Goal: Task Accomplishment & Management: Manage account settings

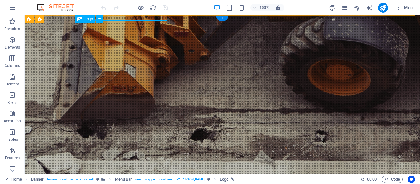
click at [97, 18] on button at bounding box center [99, 18] width 7 height 7
click at [100, 19] on icon at bounding box center [99, 19] width 3 height 6
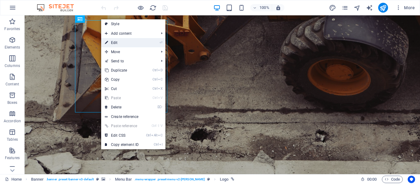
click at [111, 45] on link "⏎ Edit" at bounding box center [121, 42] width 41 height 9
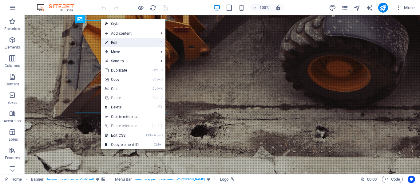
select select "px"
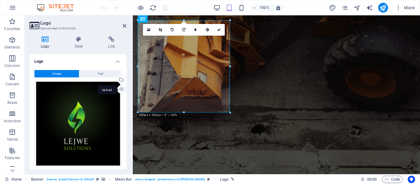
click at [119, 92] on div "Upload" at bounding box center [120, 89] width 9 height 9
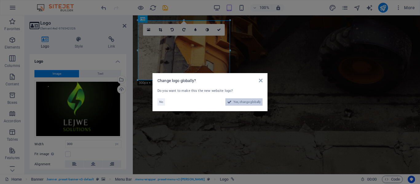
click at [241, 105] on span "Yes, change globally" at bounding box center [246, 101] width 27 height 7
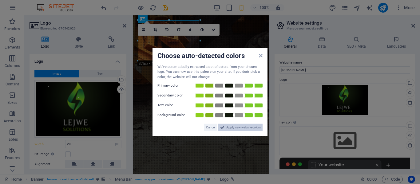
click at [240, 127] on span "Apply new website colors" at bounding box center [243, 127] width 34 height 7
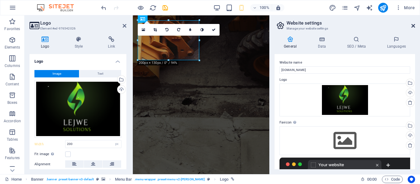
click at [414, 26] on icon at bounding box center [413, 25] width 4 height 5
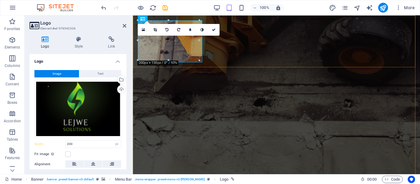
type input "300"
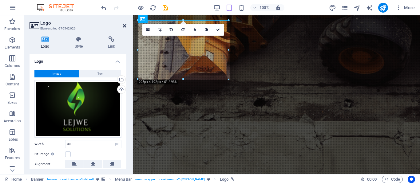
click at [125, 24] on icon at bounding box center [125, 25] width 4 height 5
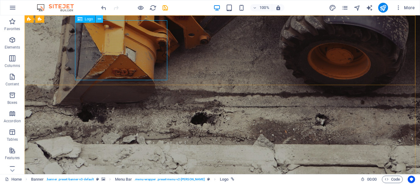
click at [99, 20] on icon at bounding box center [99, 19] width 3 height 6
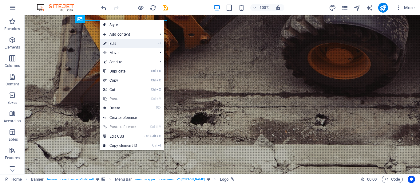
click at [109, 41] on link "⏎ Edit" at bounding box center [120, 43] width 41 height 9
select select "px"
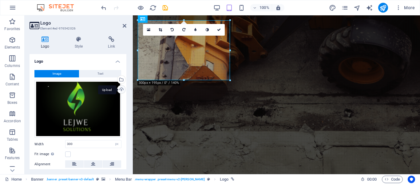
click at [119, 88] on div "Upload" at bounding box center [120, 89] width 9 height 9
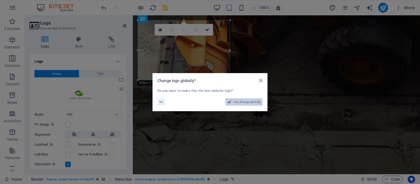
click at [240, 100] on span "Yes, change globally" at bounding box center [246, 101] width 27 height 7
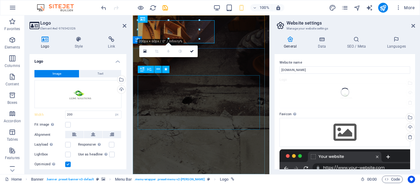
type input "200"
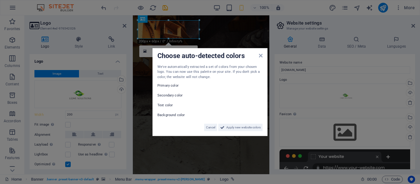
click at [175, 115] on label "Background color" at bounding box center [175, 115] width 37 height 7
click at [236, 126] on span "Apply new website colors" at bounding box center [243, 127] width 34 height 7
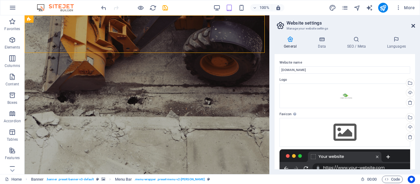
click at [412, 27] on icon at bounding box center [413, 25] width 4 height 5
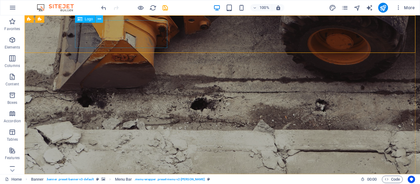
click at [100, 18] on icon at bounding box center [99, 19] width 3 height 6
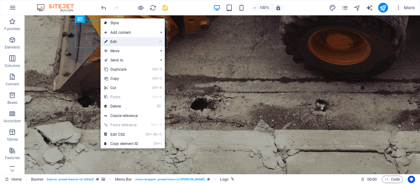
click at [114, 41] on link "⏎ Edit" at bounding box center [120, 41] width 41 height 9
select select "px"
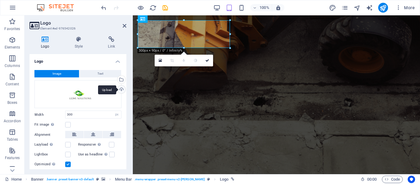
click at [120, 89] on div "Upload" at bounding box center [120, 89] width 9 height 9
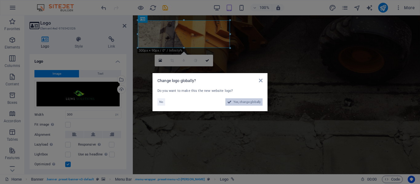
click at [236, 101] on span "Yes, change globally" at bounding box center [246, 101] width 27 height 7
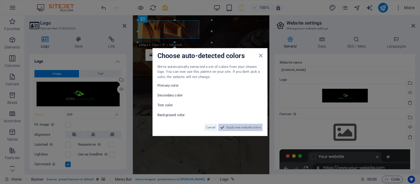
click at [235, 126] on span "Apply new website colors" at bounding box center [243, 127] width 34 height 7
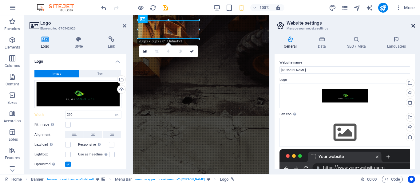
click at [412, 25] on icon at bounding box center [413, 25] width 4 height 5
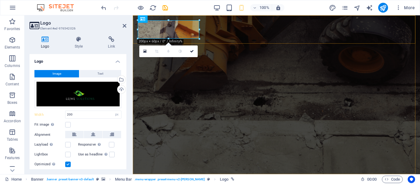
type input "300"
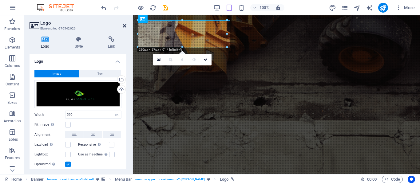
click at [124, 27] on icon at bounding box center [125, 25] width 4 height 5
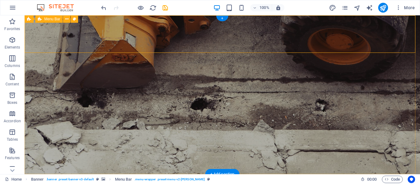
click at [67, 19] on icon at bounding box center [66, 19] width 3 height 6
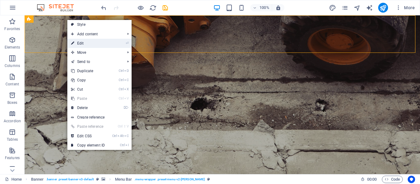
click at [78, 43] on link "⏎ Edit" at bounding box center [87, 43] width 41 height 9
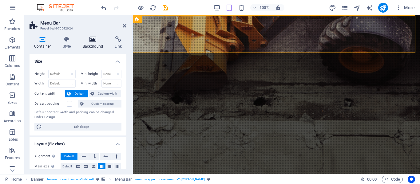
click at [91, 48] on h4 "Background" at bounding box center [94, 42] width 32 height 13
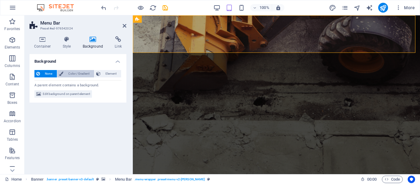
click at [68, 73] on span "Color / Gradient" at bounding box center [78, 73] width 27 height 7
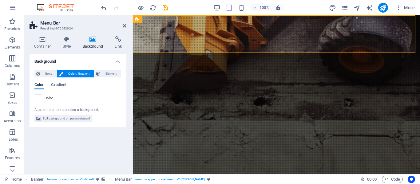
click at [37, 99] on span at bounding box center [38, 98] width 7 height 7
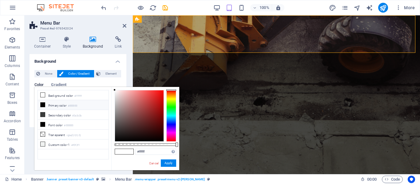
click at [42, 104] on icon at bounding box center [43, 105] width 4 height 4
type input "#000000"
click at [165, 163] on button "Apply" at bounding box center [168, 162] width 15 height 7
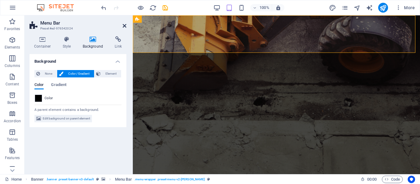
click at [124, 26] on icon at bounding box center [125, 25] width 4 height 5
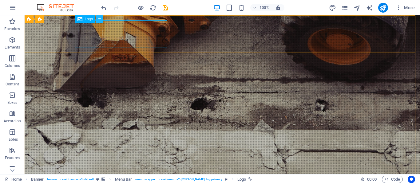
click at [98, 19] on icon at bounding box center [99, 19] width 3 height 6
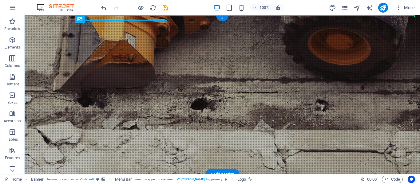
drag, startPoint x: 90, startPoint y: 34, endPoint x: 65, endPoint y: 36, distance: 25.0
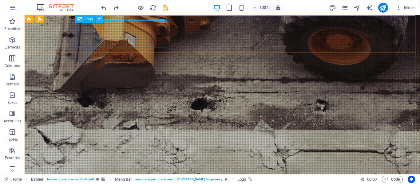
click at [98, 17] on icon at bounding box center [99, 19] width 3 height 6
click at [100, 19] on icon at bounding box center [99, 19] width 3 height 6
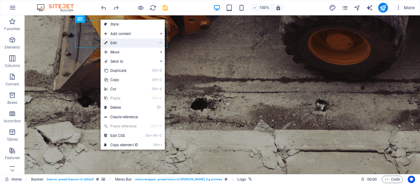
click at [114, 40] on link "⏎ Edit" at bounding box center [120, 42] width 41 height 9
select select "px"
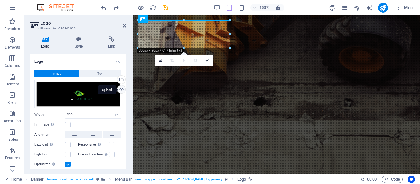
click at [120, 91] on div "Upload" at bounding box center [120, 89] width 9 height 9
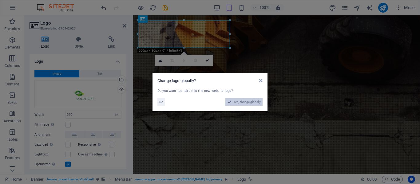
click at [241, 101] on span "Yes, change globally" at bounding box center [246, 101] width 27 height 7
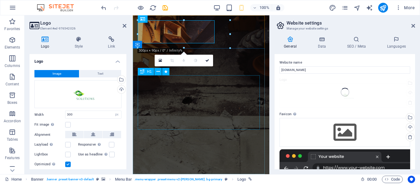
type input "200"
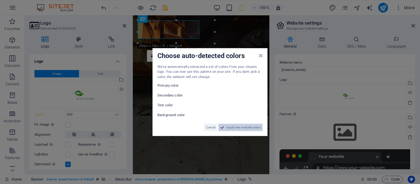
click at [232, 126] on span "Apply new website colors" at bounding box center [243, 127] width 34 height 7
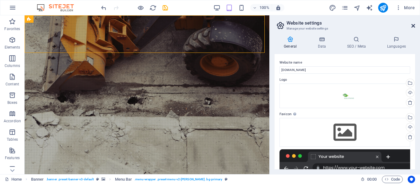
click at [411, 25] on icon at bounding box center [413, 25] width 4 height 5
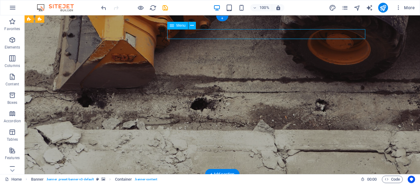
select select
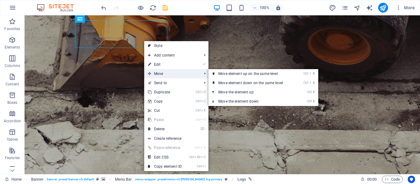
click at [154, 73] on span "Move" at bounding box center [171, 73] width 55 height 9
click at [218, 74] on link "Ctrl ⇧ ⬆ Move element up on the same level" at bounding box center [251, 73] width 87 height 9
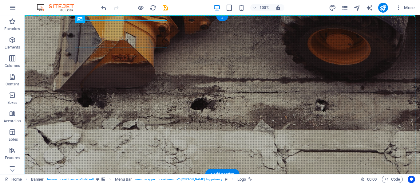
drag, startPoint x: 133, startPoint y: 38, endPoint x: 78, endPoint y: 33, distance: 55.3
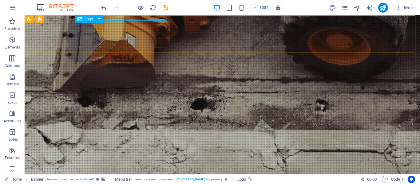
click at [85, 18] on span "Logo" at bounding box center [89, 19] width 8 height 4
click at [99, 17] on icon at bounding box center [99, 19] width 3 height 6
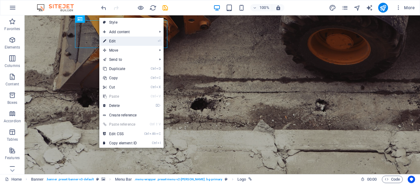
click at [112, 41] on link "⏎ Edit" at bounding box center [119, 41] width 41 height 9
select select "px"
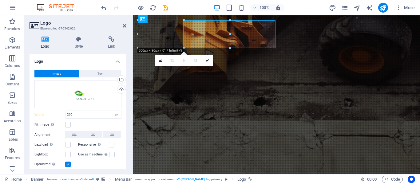
type input "300"
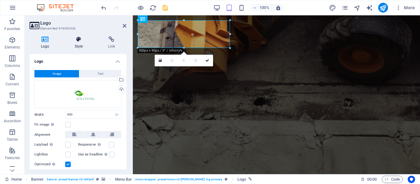
click at [80, 43] on h4 "Style" at bounding box center [79, 42] width 33 height 13
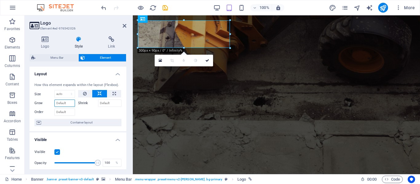
click at [61, 106] on input "Grow" at bounding box center [64, 103] width 21 height 7
click at [61, 93] on select "Default auto px % 1/1 1/2 1/3 1/4 1/5 1/6 1/7 1/8 1/9 1/10" at bounding box center [65, 93] width 20 height 7
click at [60, 114] on input "Order" at bounding box center [64, 111] width 21 height 7
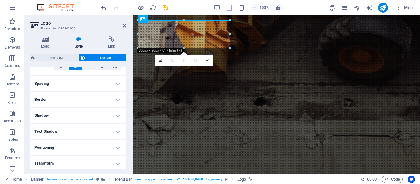
scroll to position [108, 0]
click at [115, 131] on h4 "Text Shadow" at bounding box center [78, 131] width 97 height 15
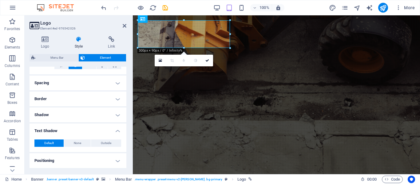
click at [115, 131] on h4 "Text Shadow" at bounding box center [78, 129] width 97 height 11
drag, startPoint x: 124, startPoint y: 130, endPoint x: 124, endPoint y: 145, distance: 15.1
click at [124, 145] on ul "Layout How this element expands within the layout (Flexbox). Size Default auto …" at bounding box center [78, 89] width 97 height 260
click at [116, 164] on h4 "Transform" at bounding box center [78, 162] width 97 height 15
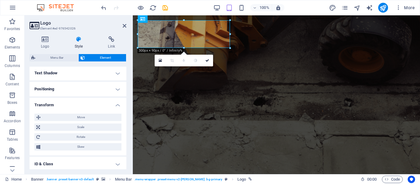
scroll to position [167, 0]
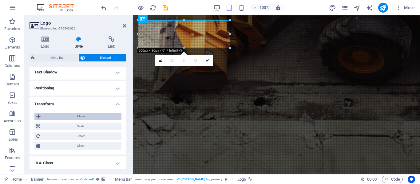
click at [86, 117] on span "Move" at bounding box center [80, 116] width 77 height 7
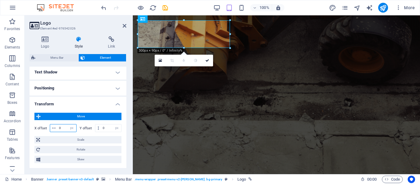
click at [58, 128] on input "0" at bounding box center [66, 127] width 19 height 7
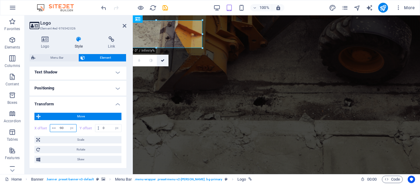
type input "-90"
click at [162, 59] on icon at bounding box center [163, 61] width 4 height 4
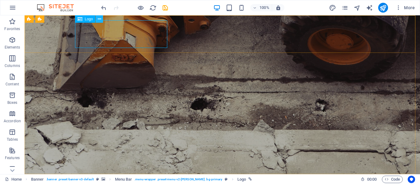
click at [101, 21] on icon at bounding box center [99, 19] width 3 height 6
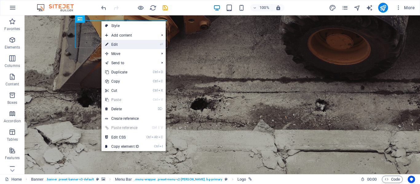
click at [109, 42] on link "⏎ Edit" at bounding box center [121, 44] width 41 height 9
select select "px"
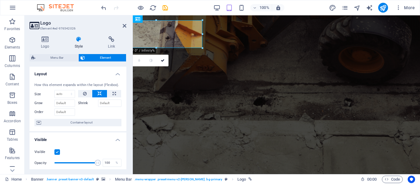
drag, startPoint x: 125, startPoint y: 94, endPoint x: 125, endPoint y: 97, distance: 3.4
click at [125, 97] on div "Layout How this element expands within the layout (Flexbox). Size Default auto …" at bounding box center [78, 118] width 97 height 103
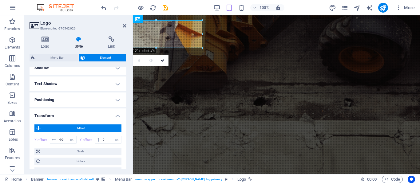
scroll to position [170, 0]
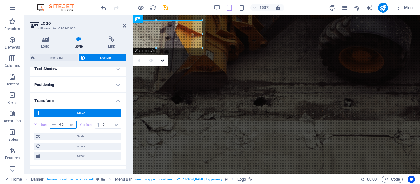
click at [62, 125] on input "-90" at bounding box center [66, 124] width 19 height 7
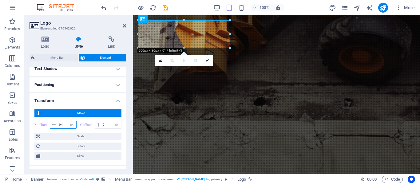
type input "4"
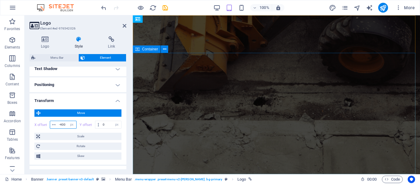
type input "-400"
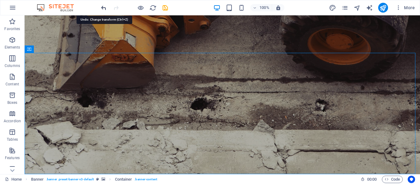
click at [103, 9] on icon "undo" at bounding box center [103, 7] width 7 height 7
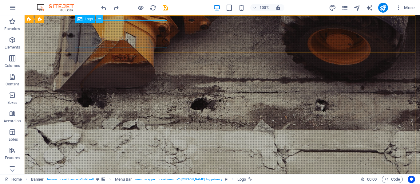
click at [101, 18] on icon at bounding box center [99, 19] width 3 height 6
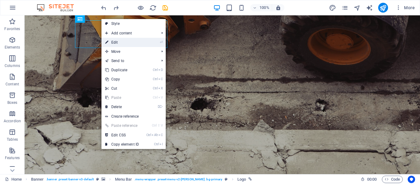
click at [112, 40] on link "⏎ Edit" at bounding box center [121, 42] width 41 height 9
select select "px"
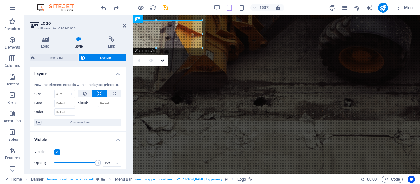
type input "-90"
click at [41, 46] on h4 "Logo" at bounding box center [47, 42] width 34 height 13
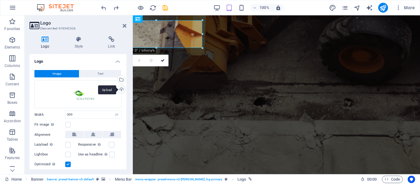
click at [120, 89] on div "Upload" at bounding box center [120, 89] width 9 height 9
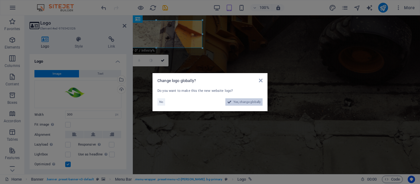
drag, startPoint x: 120, startPoint y: 89, endPoint x: 238, endPoint y: 103, distance: 118.5
click at [238, 103] on div "No Yes, change globally" at bounding box center [209, 101] width 105 height 7
click at [238, 103] on span "Yes, change globally" at bounding box center [246, 101] width 27 height 7
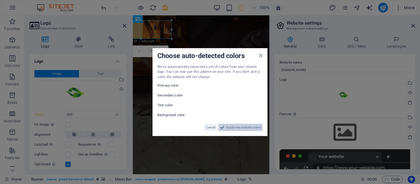
click at [237, 131] on span "Apply new website colors" at bounding box center [243, 127] width 34 height 7
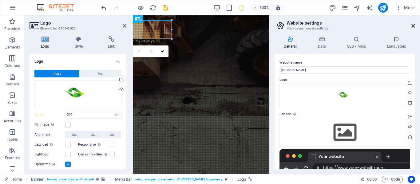
click at [413, 26] on icon at bounding box center [413, 25] width 4 height 5
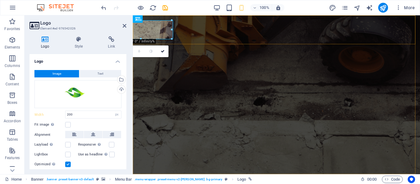
type input "300"
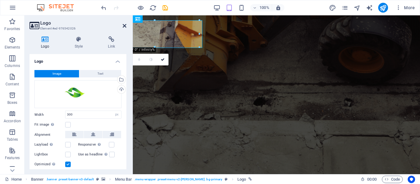
click at [124, 26] on icon at bounding box center [125, 25] width 4 height 5
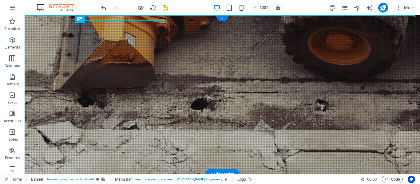
drag, startPoint x: 113, startPoint y: 31, endPoint x: 31, endPoint y: 38, distance: 82.6
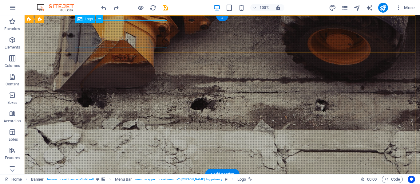
drag, startPoint x: 117, startPoint y: 37, endPoint x: 71, endPoint y: 36, distance: 45.8
click at [98, 18] on icon at bounding box center [99, 19] width 3 height 6
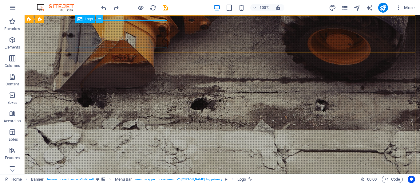
click at [100, 21] on icon at bounding box center [99, 19] width 3 height 6
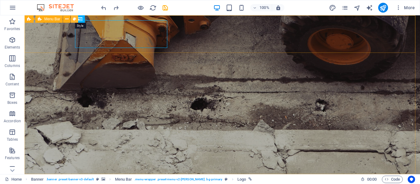
click at [73, 20] on icon at bounding box center [74, 19] width 3 height 6
select select "rem"
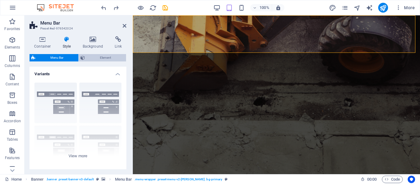
click at [90, 57] on span "Element" at bounding box center [105, 57] width 37 height 7
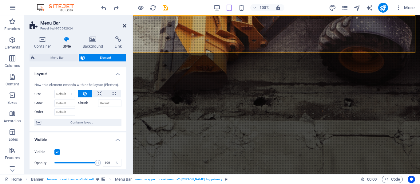
click at [124, 27] on icon at bounding box center [125, 25] width 4 height 5
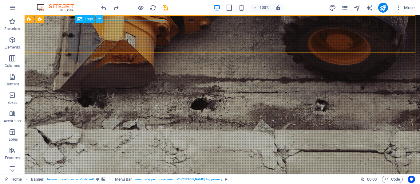
click at [98, 18] on icon at bounding box center [99, 19] width 3 height 6
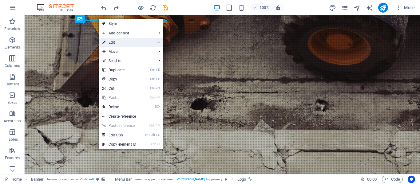
click at [108, 43] on link "⏎ Edit" at bounding box center [119, 42] width 41 height 9
select select "px"
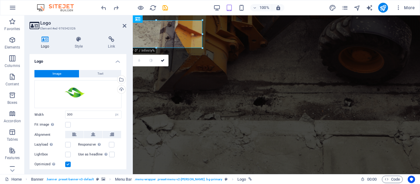
drag, startPoint x: 125, startPoint y: 70, endPoint x: 125, endPoint y: 60, distance: 10.8
click at [125, 60] on div "Logo Image Text Drag files here, click to choose files or select files from Fil…" at bounding box center [78, 111] width 97 height 115
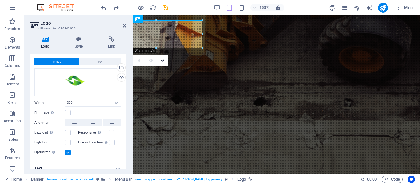
scroll to position [18, 0]
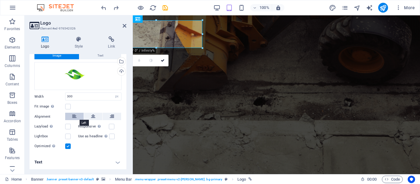
click at [75, 114] on icon at bounding box center [74, 116] width 4 height 7
drag, startPoint x: 124, startPoint y: 91, endPoint x: 126, endPoint y: 78, distance: 12.8
click at [126, 78] on div "Logo Style Link Logo Image Text Drag files here, click to choose files or selec…" at bounding box center [78, 102] width 107 height 143
click at [76, 75] on div "Drag files here, click to choose files or select files from Files or our free s…" at bounding box center [77, 76] width 87 height 28
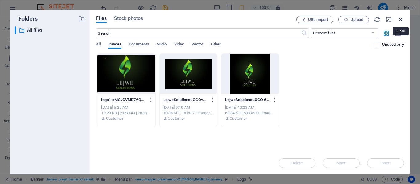
click at [400, 17] on icon "button" at bounding box center [400, 19] width 7 height 7
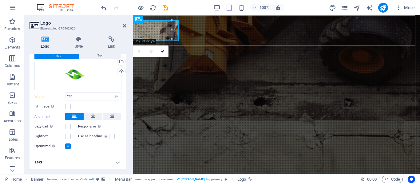
type input "300"
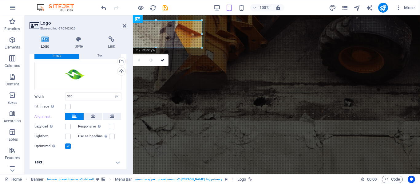
click at [115, 162] on h4 "Text" at bounding box center [78, 162] width 97 height 15
drag, startPoint x: 125, startPoint y: 110, endPoint x: 126, endPoint y: 129, distance: 18.5
click at [126, 129] on div "Logo Image Text Drag files here, click to choose files or select files from Fil…" at bounding box center [78, 111] width 97 height 115
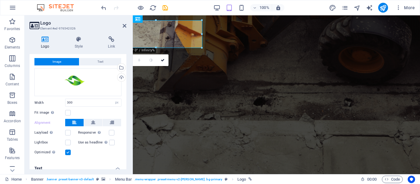
scroll to position [0, 0]
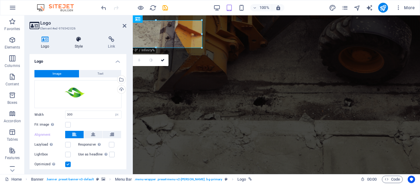
click at [80, 44] on h4 "Style" at bounding box center [79, 42] width 33 height 13
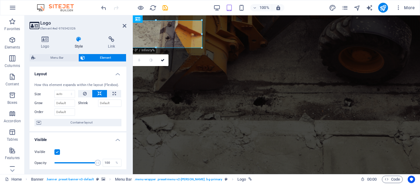
drag, startPoint x: 124, startPoint y: 78, endPoint x: 126, endPoint y: 89, distance: 11.8
click at [126, 89] on div "Layout How this element expands within the layout (Flexbox). Size Default auto …" at bounding box center [78, 118] width 97 height 103
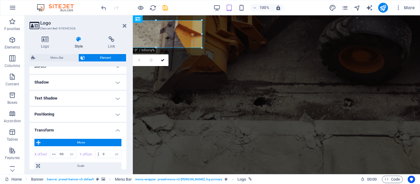
scroll to position [142, 0]
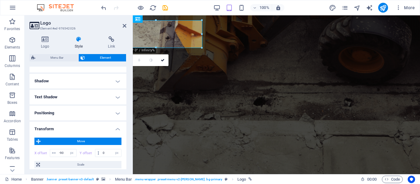
click at [116, 112] on h4 "Positioning" at bounding box center [78, 113] width 97 height 15
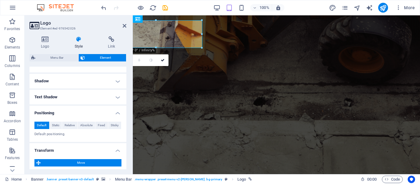
drag, startPoint x: 125, startPoint y: 124, endPoint x: 126, endPoint y: 130, distance: 6.3
click at [126, 130] on div "Layout How this element expands within the layout (Flexbox). Size Default auto …" at bounding box center [78, 118] width 97 height 103
drag, startPoint x: 124, startPoint y: 129, endPoint x: 126, endPoint y: 139, distance: 10.0
click at [126, 139] on div "Layout How this element expands within the layout (Flexbox). Size Default auto …" at bounding box center [78, 118] width 97 height 103
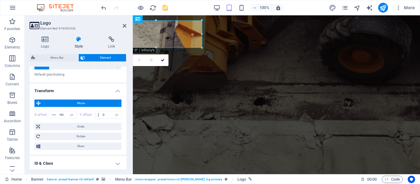
scroll to position [199, 0]
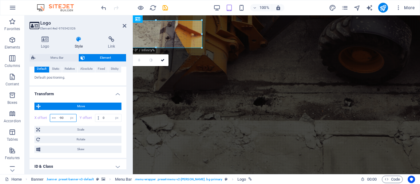
click at [64, 120] on input "-90" at bounding box center [66, 117] width 19 height 7
type input "-9"
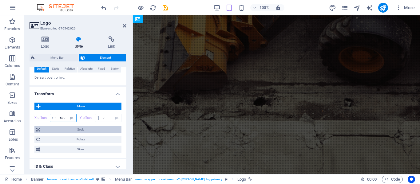
type input "-500"
click at [89, 130] on span "Scale" at bounding box center [81, 129] width 78 height 7
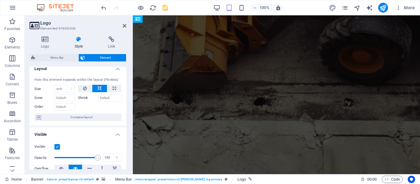
scroll to position [0, 0]
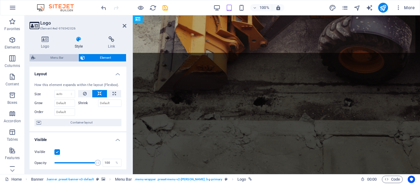
click at [61, 55] on span "Menu Bar" at bounding box center [56, 57] width 39 height 7
select select "rem"
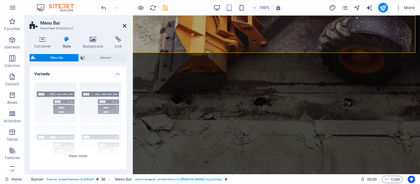
click at [124, 27] on icon at bounding box center [125, 25] width 4 height 5
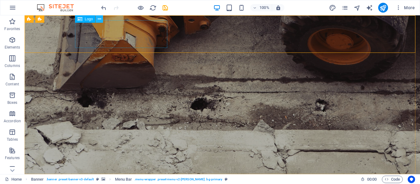
click at [98, 20] on icon at bounding box center [99, 19] width 3 height 6
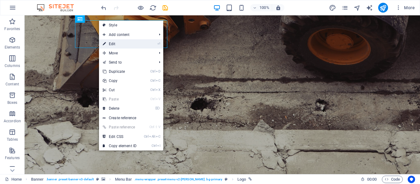
click at [108, 44] on link "⏎ Edit" at bounding box center [119, 43] width 41 height 9
select select "px"
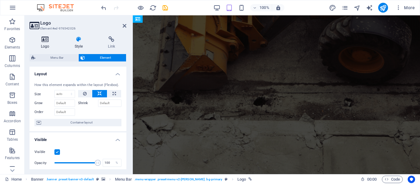
click at [47, 45] on h4 "Logo" at bounding box center [47, 42] width 34 height 13
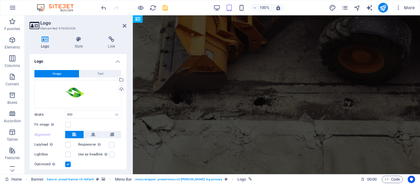
drag, startPoint x: 124, startPoint y: 74, endPoint x: 124, endPoint y: 119, distance: 44.9
click at [124, 119] on div "Image Text Drag files here, click to choose files or select files from Files or…" at bounding box center [78, 119] width 97 height 108
click at [125, 117] on div "Image Text Drag files here, click to choose files or select files from Files or…" at bounding box center [78, 119] width 97 height 108
click at [126, 116] on div "Logo Style Link Logo Image Text Drag files here, click to choose files or selec…" at bounding box center [78, 102] width 107 height 143
click at [126, 118] on div "Logo Style Link Logo Image Text Drag files here, click to choose files or selec…" at bounding box center [78, 102] width 107 height 143
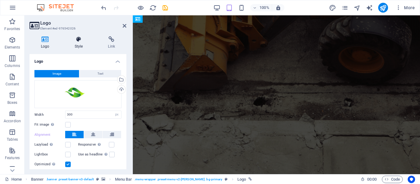
click at [80, 47] on h4 "Style" at bounding box center [79, 42] width 33 height 13
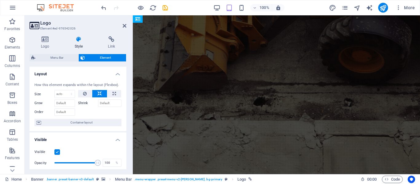
drag, startPoint x: 124, startPoint y: 83, endPoint x: 125, endPoint y: 94, distance: 10.8
click at [125, 94] on div "How this element expands within the layout (Flexbox). Size Default auto px % 1/…" at bounding box center [78, 105] width 97 height 54
drag, startPoint x: 125, startPoint y: 94, endPoint x: 125, endPoint y: 86, distance: 7.4
click at [125, 86] on div "Layout How this element expands within the layout (Flexbox). Size Default auto …" at bounding box center [78, 118] width 97 height 103
click at [126, 85] on div "Layout How this element expands within the layout (Flexbox). Size Default auto …" at bounding box center [78, 118] width 97 height 103
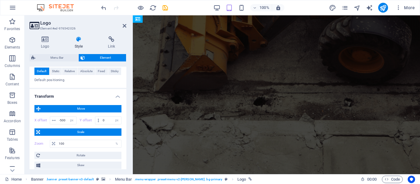
scroll to position [198, 0]
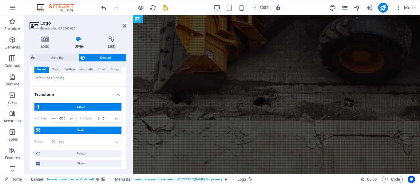
click at [84, 105] on span "Move" at bounding box center [80, 106] width 77 height 7
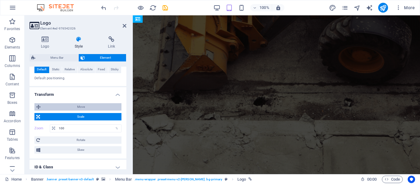
click at [69, 108] on span "Move" at bounding box center [80, 106] width 77 height 7
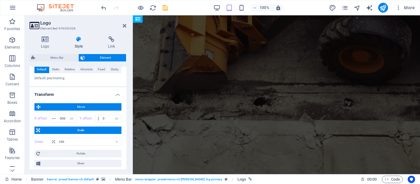
click at [127, 148] on div "Logo Style Link Logo Image Text Drag files here, click to choose files or selec…" at bounding box center [78, 102] width 107 height 143
drag, startPoint x: 127, startPoint y: 148, endPoint x: 125, endPoint y: 145, distance: 3.6
click at [125, 145] on div "Logo Style Link Logo Image Text Drag files here, click to choose files or selec…" at bounding box center [78, 102] width 107 height 143
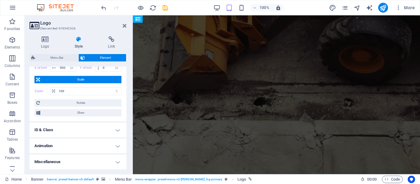
click at [116, 160] on h4 "Miscellaneous" at bounding box center [78, 162] width 97 height 15
click at [116, 160] on h4 "Miscellaneous" at bounding box center [78, 160] width 97 height 11
click at [116, 146] on h4 "Animation" at bounding box center [78, 146] width 97 height 15
click at [116, 146] on h4 "Animation" at bounding box center [78, 144] width 97 height 11
click at [118, 130] on h4 "ID & Class" at bounding box center [78, 130] width 97 height 15
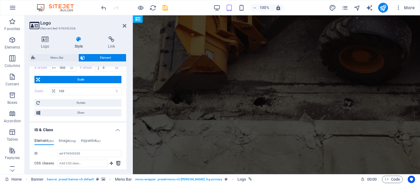
drag, startPoint x: 124, startPoint y: 137, endPoint x: 125, endPoint y: 150, distance: 13.0
click at [125, 150] on div "Layout How this element expands within the layout (Flexbox). Size Default auto …" at bounding box center [78, 118] width 97 height 103
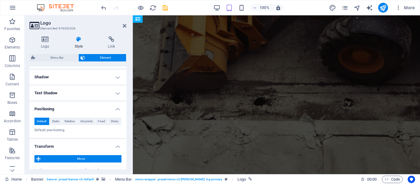
scroll to position [145, 0]
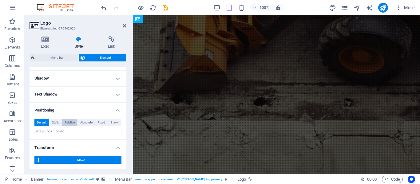
click at [63, 122] on button "Relative" at bounding box center [69, 122] width 15 height 7
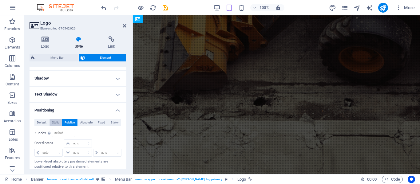
click at [55, 122] on span "Static" at bounding box center [55, 122] width 7 height 7
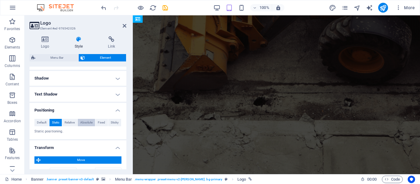
click at [81, 124] on span "Absolute" at bounding box center [86, 122] width 12 height 7
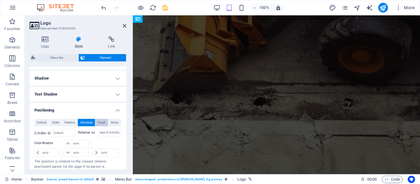
click at [100, 124] on span "Fixed" at bounding box center [101, 122] width 7 height 7
click at [112, 123] on span "Sticky" at bounding box center [115, 122] width 8 height 7
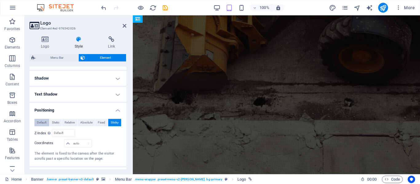
click at [39, 124] on span "Default" at bounding box center [42, 122] width 10 height 7
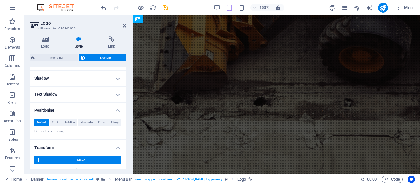
click at [80, 159] on span "Move" at bounding box center [80, 159] width 77 height 7
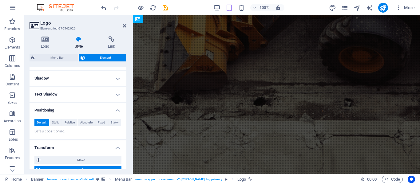
click at [125, 123] on div "Layout How this element expands within the layout (Flexbox). Size Default auto …" at bounding box center [78, 118] width 97 height 103
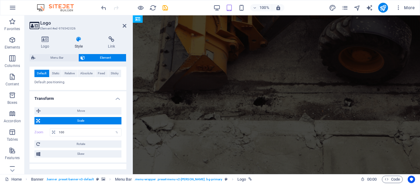
scroll to position [290, 0]
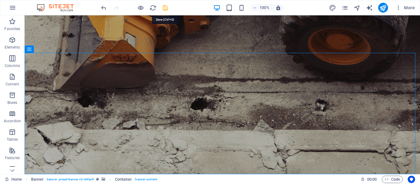
click at [162, 8] on icon "save" at bounding box center [165, 7] width 7 height 7
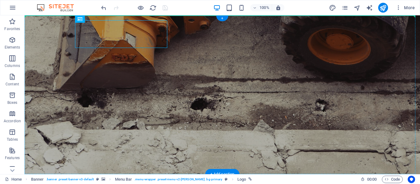
drag, startPoint x: 114, startPoint y: 30, endPoint x: 48, endPoint y: 34, distance: 66.3
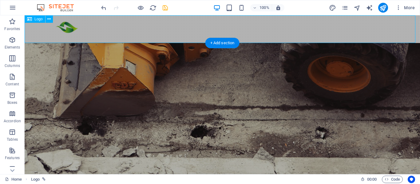
click at [62, 23] on div at bounding box center [222, 29] width 395 height 28
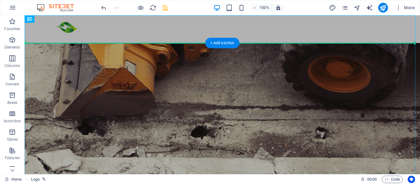
drag, startPoint x: 62, startPoint y: 23, endPoint x: 54, endPoint y: 53, distance: 30.5
drag, startPoint x: 63, startPoint y: 24, endPoint x: 60, endPoint y: 50, distance: 26.0
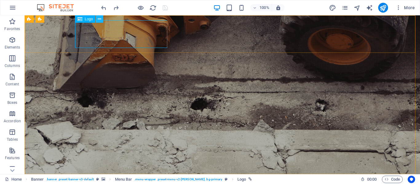
click at [98, 18] on icon at bounding box center [99, 19] width 3 height 6
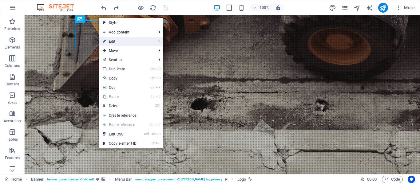
click at [113, 44] on link "⏎ Edit" at bounding box center [119, 41] width 41 height 9
select select "px"
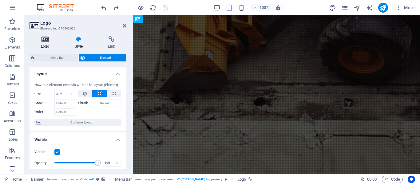
click at [47, 43] on h4 "Logo" at bounding box center [47, 42] width 34 height 13
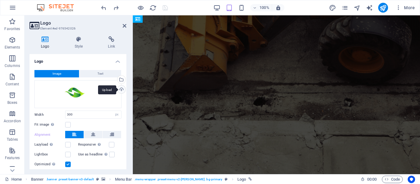
click at [119, 89] on div "Upload" at bounding box center [120, 89] width 9 height 9
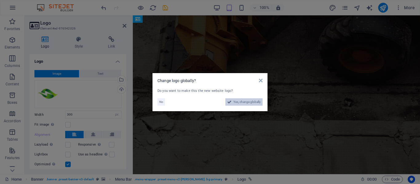
click at [232, 104] on button "Yes, change globally" at bounding box center [243, 101] width 37 height 7
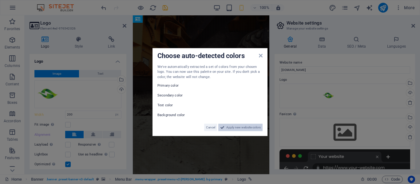
click at [234, 125] on span "Apply new website colors" at bounding box center [243, 127] width 34 height 7
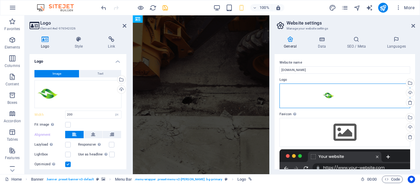
click at [342, 93] on div "Drag files here, click to choose files or select files from Files or our free s…" at bounding box center [344, 96] width 131 height 25
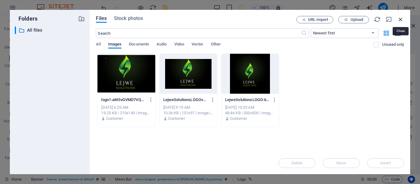
click at [398, 21] on icon "button" at bounding box center [400, 19] width 7 height 7
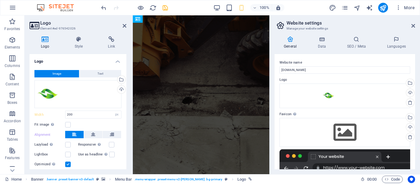
drag, startPoint x: 306, startPoint y: 96, endPoint x: 272, endPoint y: 128, distance: 46.5
click at [272, 128] on div "General Data SEO / Meta Languages Website name [DOMAIN_NAME] Logo Drag files he…" at bounding box center [344, 102] width 150 height 143
click at [291, 45] on h4 "General" at bounding box center [291, 42] width 34 height 13
click at [322, 37] on icon at bounding box center [321, 39] width 27 height 6
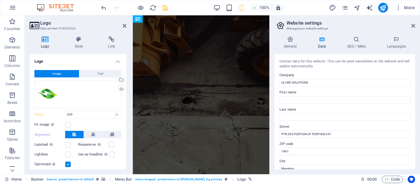
drag, startPoint x: 413, startPoint y: 74, endPoint x: 414, endPoint y: 96, distance: 21.5
click at [414, 96] on div "Contact data for this website. This can be used everywhere on the website and w…" at bounding box center [344, 111] width 140 height 115
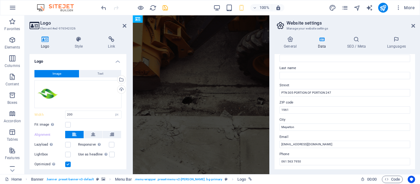
scroll to position [0, 0]
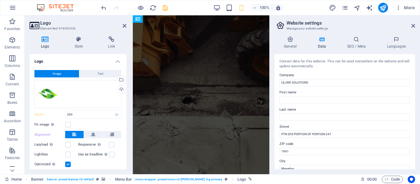
click at [321, 43] on h4 "Data" at bounding box center [322, 42] width 29 height 13
click at [360, 48] on h4 "SEO / Meta" at bounding box center [357, 42] width 40 height 13
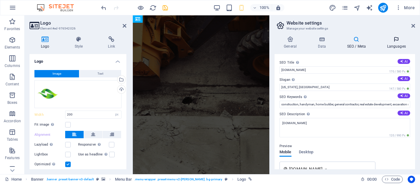
click at [395, 47] on h4 "Languages" at bounding box center [395, 42] width 37 height 13
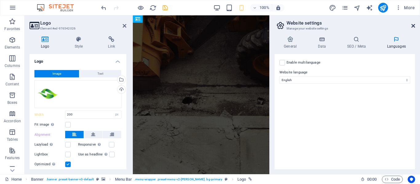
click at [412, 26] on icon at bounding box center [413, 25] width 4 height 5
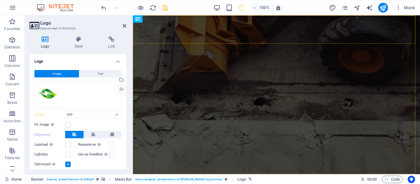
type input "300"
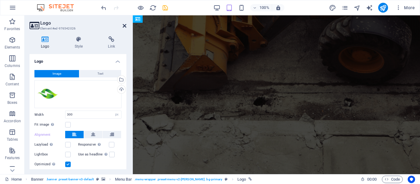
click at [124, 26] on icon at bounding box center [125, 25] width 4 height 5
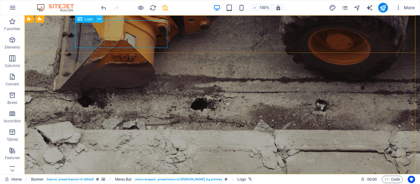
click at [100, 20] on icon at bounding box center [99, 19] width 3 height 6
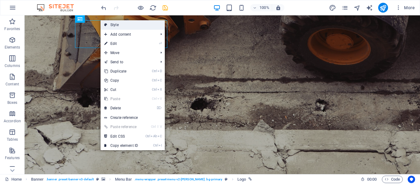
click at [108, 26] on link "Style" at bounding box center [132, 24] width 64 height 9
select select "rem"
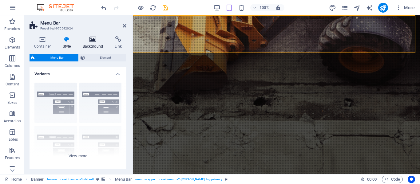
click at [85, 44] on h4 "Background" at bounding box center [94, 42] width 32 height 13
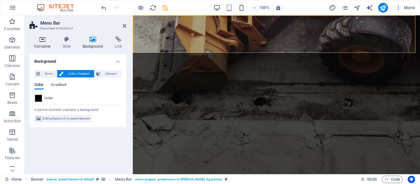
click at [42, 45] on h4 "Container" at bounding box center [44, 42] width 29 height 13
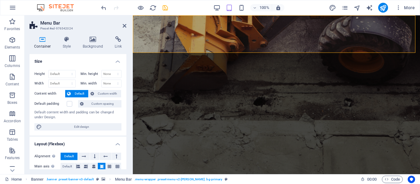
drag, startPoint x: 124, startPoint y: 65, endPoint x: 126, endPoint y: 81, distance: 15.8
click at [126, 81] on div "Size Height Default px rem % vh vw Min. height None px rem % vh vw Width Defaul…" at bounding box center [78, 111] width 97 height 115
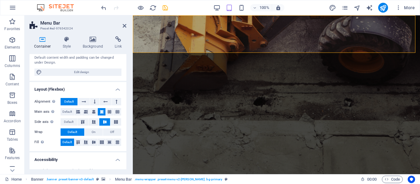
scroll to position [57, 0]
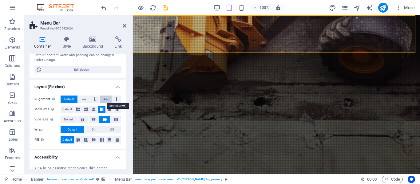
click at [106, 102] on icon at bounding box center [105, 99] width 4 height 7
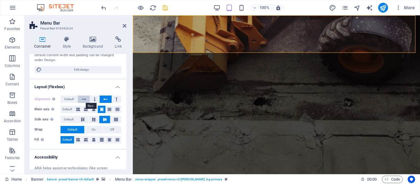
click at [85, 101] on icon at bounding box center [84, 99] width 4 height 7
drag, startPoint x: 127, startPoint y: 104, endPoint x: 125, endPoint y: 113, distance: 9.6
click at [125, 113] on div "Container Style Background Link Size Height Default px rem % vh vw Min. height …" at bounding box center [78, 102] width 107 height 143
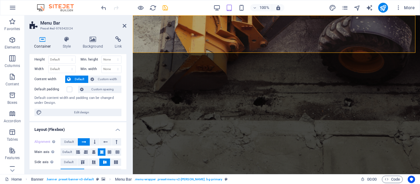
scroll to position [0, 0]
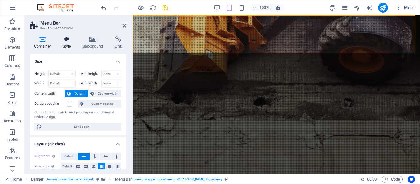
click at [66, 43] on h4 "Style" at bounding box center [68, 42] width 20 height 13
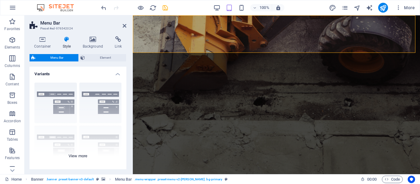
click at [78, 156] on div "Border Centered Default Fixed Loki Trigger Wide XXL" at bounding box center [78, 124] width 97 height 92
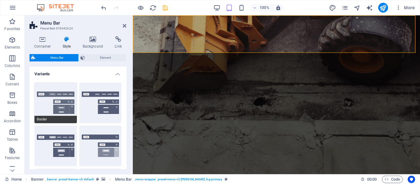
click at [45, 92] on button "Border" at bounding box center [55, 103] width 42 height 41
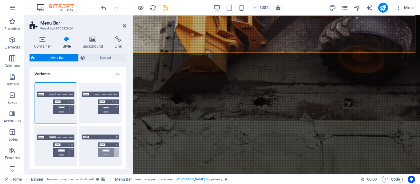
drag, startPoint x: 124, startPoint y: 75, endPoint x: 125, endPoint y: 92, distance: 16.9
click at [125, 92] on div "Variants Border Centered Default Fixed Loki Trigger Wide XXL Menu Bar Backgroun…" at bounding box center [78, 118] width 97 height 103
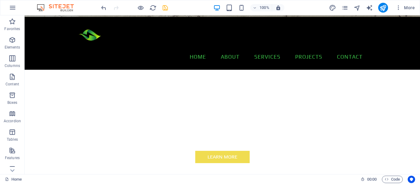
scroll to position [152, 0]
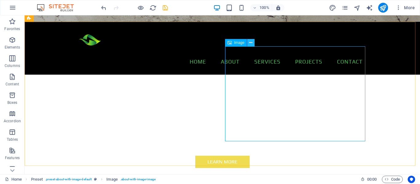
click at [250, 44] on icon at bounding box center [250, 43] width 3 height 6
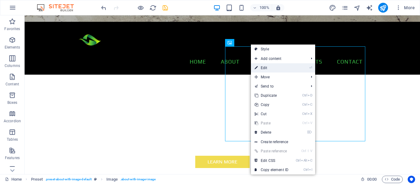
click at [255, 66] on icon at bounding box center [255, 67] width 3 height 9
select select "%"
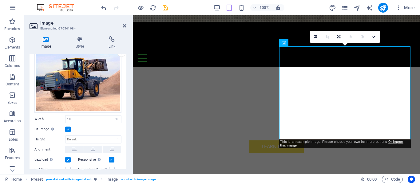
scroll to position [0, 0]
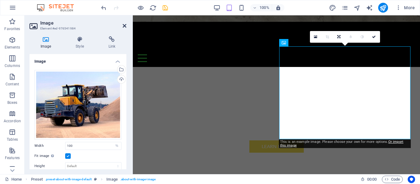
click at [124, 26] on icon at bounding box center [125, 25] width 4 height 5
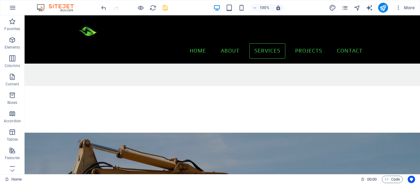
scroll to position [502, 0]
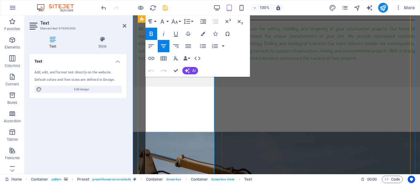
click at [180, 22] on button "Font Size" at bounding box center [176, 21] width 12 height 12
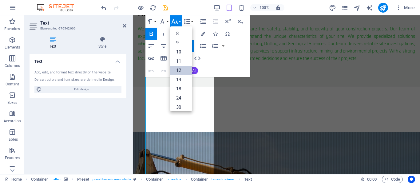
scroll to position [44, 0]
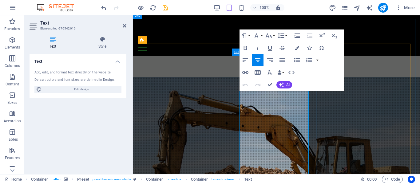
scroll to position [408, 0]
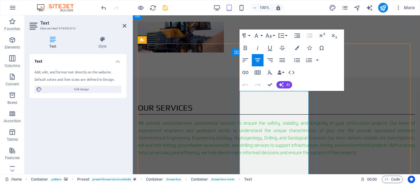
drag, startPoint x: 247, startPoint y: 102, endPoint x: 253, endPoint y: 141, distance: 39.2
click at [274, 36] on button "Font Size" at bounding box center [270, 36] width 12 height 12
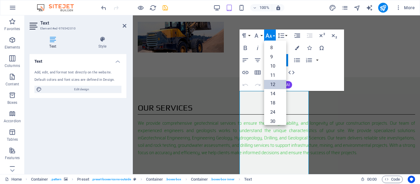
click at [268, 85] on link "12" at bounding box center [275, 84] width 22 height 9
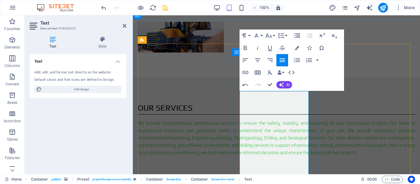
drag, startPoint x: 246, startPoint y: 102, endPoint x: 241, endPoint y: 100, distance: 5.2
click at [274, 36] on button "Font Size" at bounding box center [270, 36] width 12 height 12
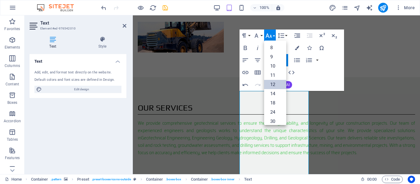
click at [272, 83] on link "12" at bounding box center [275, 84] width 22 height 9
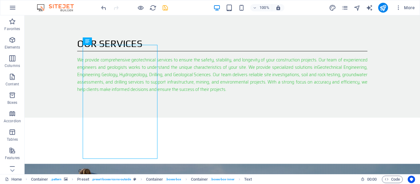
scroll to position [514, 0]
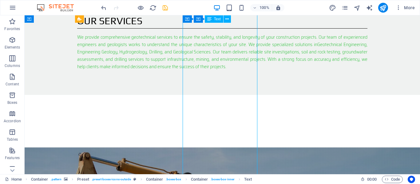
drag, startPoint x: 227, startPoint y: 120, endPoint x: 226, endPoint y: 117, distance: 3.2
drag, startPoint x: 227, startPoint y: 119, endPoint x: 119, endPoint y: 119, distance: 108.2
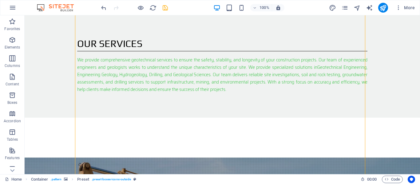
scroll to position [494, 0]
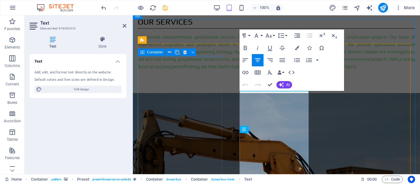
scroll to position [408, 0]
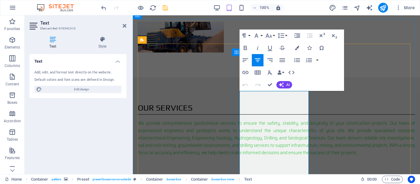
drag, startPoint x: 242, startPoint y: 153, endPoint x: 246, endPoint y: 165, distance: 12.4
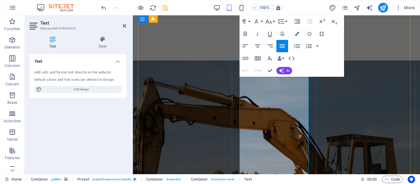
scroll to position [540, 0]
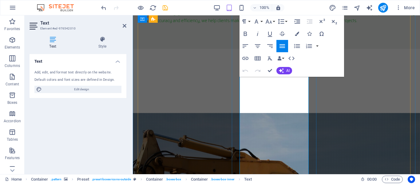
drag, startPoint x: 241, startPoint y: 152, endPoint x: 276, endPoint y: 104, distance: 59.4
click at [274, 21] on button "Font Size" at bounding box center [270, 21] width 12 height 12
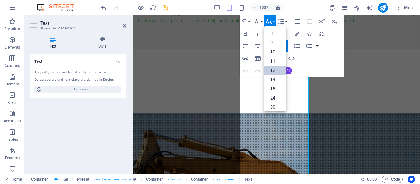
click at [271, 68] on link "12" at bounding box center [275, 70] width 22 height 9
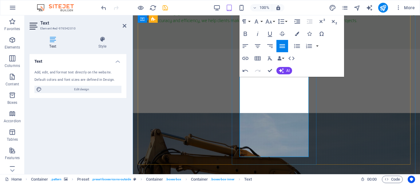
drag, startPoint x: 282, startPoint y: 132, endPoint x: 273, endPoint y: 121, distance: 14.4
drag, startPoint x: 283, startPoint y: 131, endPoint x: 241, endPoint y: 103, distance: 50.5
click at [274, 22] on button "Font Size" at bounding box center [270, 21] width 12 height 12
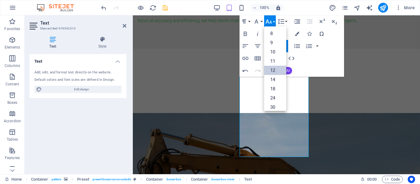
click at [272, 73] on link "12" at bounding box center [275, 70] width 22 height 9
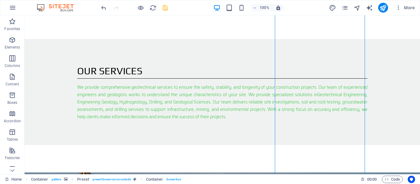
scroll to position [461, 0]
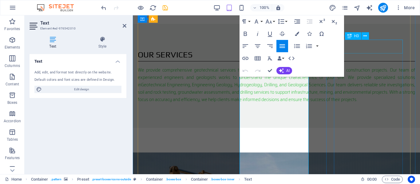
drag, startPoint x: 470, startPoint y: 50, endPoint x: 347, endPoint y: 51, distance: 123.8
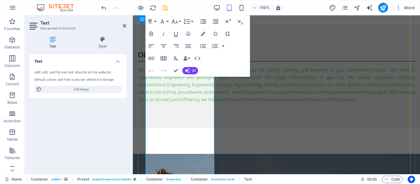
scroll to position [464, 0]
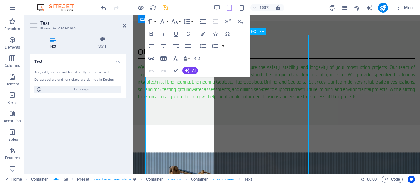
scroll to position [467, 0]
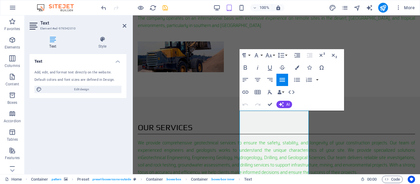
scroll to position [393, 0]
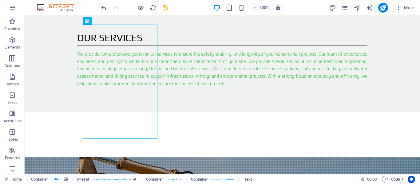
scroll to position [499, 0]
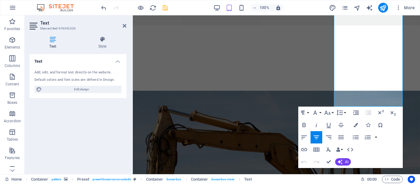
scroll to position [537, 0]
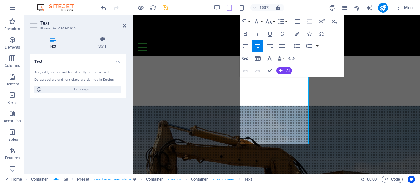
scroll to position [521, 0]
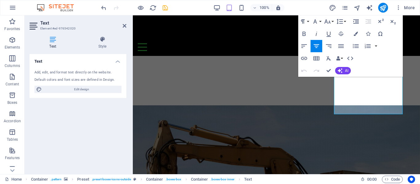
scroll to position [530, 0]
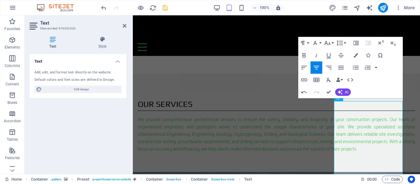
scroll to position [401, 0]
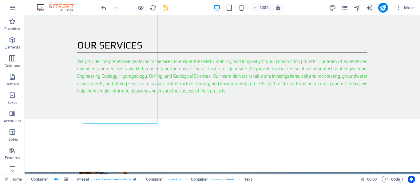
scroll to position [517, 0]
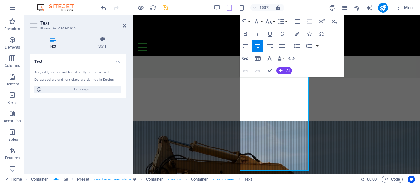
scroll to position [499, 0]
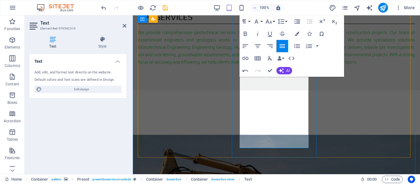
scroll to position [501, 0]
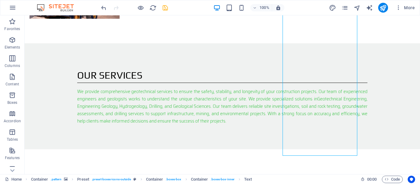
scroll to position [493, 0]
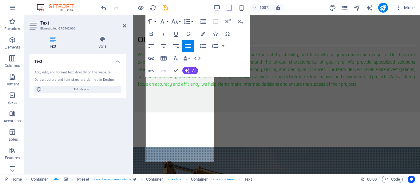
scroll to position [484, 0]
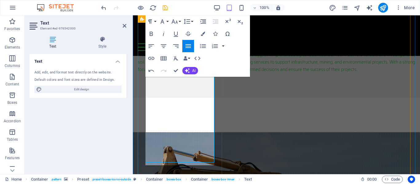
scroll to position [481, 0]
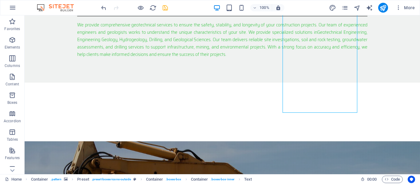
scroll to position [548, 0]
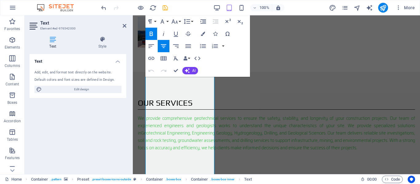
scroll to position [491, 0]
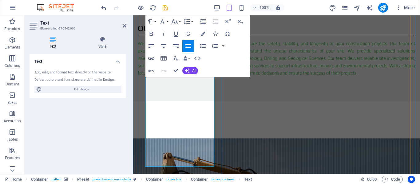
scroll to position [486, 0]
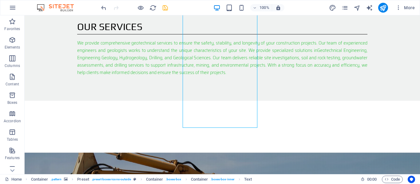
scroll to position [518, 0]
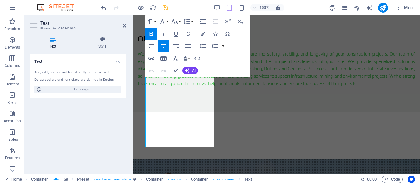
scroll to position [506, 0]
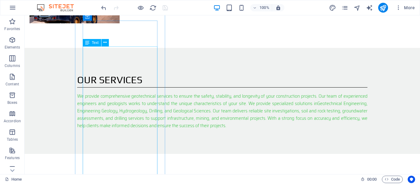
scroll to position [452, 0]
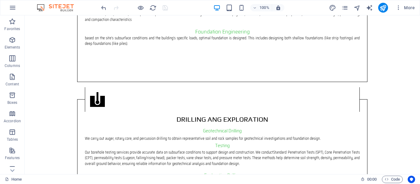
scroll to position [881, 0]
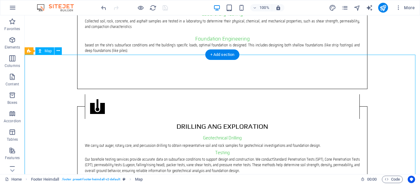
select select "px"
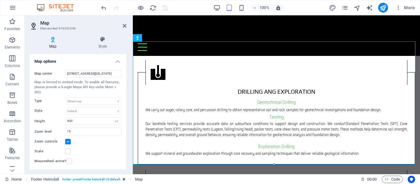
scroll to position [889, 0]
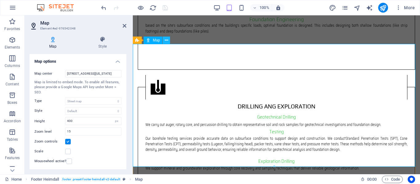
click at [166, 41] on icon at bounding box center [166, 40] width 3 height 6
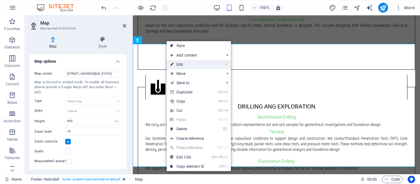
click at [174, 65] on link "⏎ Edit" at bounding box center [187, 64] width 41 height 9
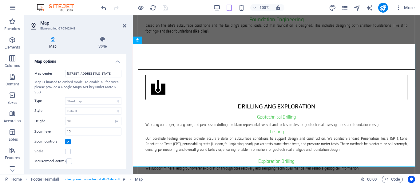
click at [52, 42] on icon at bounding box center [53, 39] width 47 height 6
click at [74, 75] on input "[STREET_ADDRESS][US_STATE]" at bounding box center [93, 73] width 56 height 7
type input "blue saddle estate"
click at [77, 48] on h4 "Map" at bounding box center [54, 42] width 49 height 13
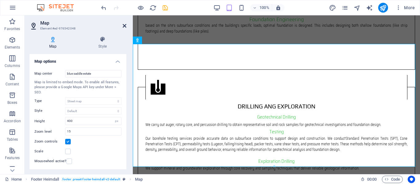
click at [125, 25] on icon at bounding box center [125, 25] width 4 height 5
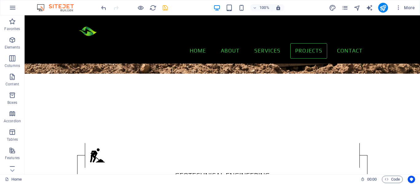
scroll to position [672, 0]
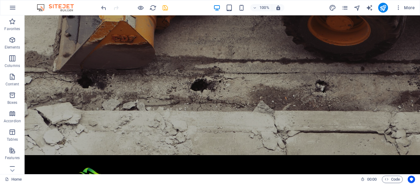
scroll to position [0, 0]
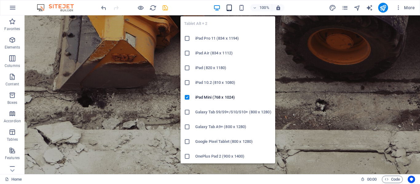
click at [231, 8] on icon "button" at bounding box center [229, 7] width 7 height 7
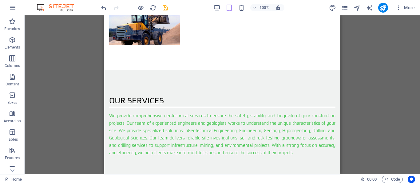
scroll to position [444, 0]
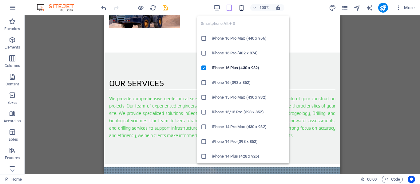
click at [242, 10] on icon "button" at bounding box center [241, 7] width 7 height 7
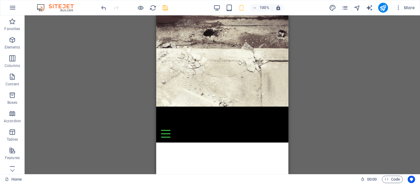
scroll to position [0, 0]
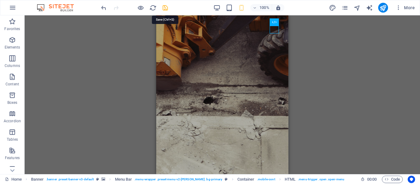
click at [166, 8] on icon "save" at bounding box center [165, 7] width 7 height 7
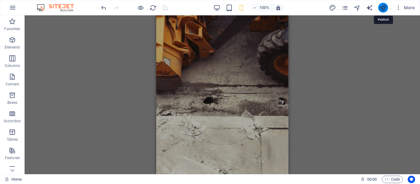
click at [381, 10] on icon "publish" at bounding box center [382, 7] width 7 height 7
